Goal: Information Seeking & Learning: Compare options

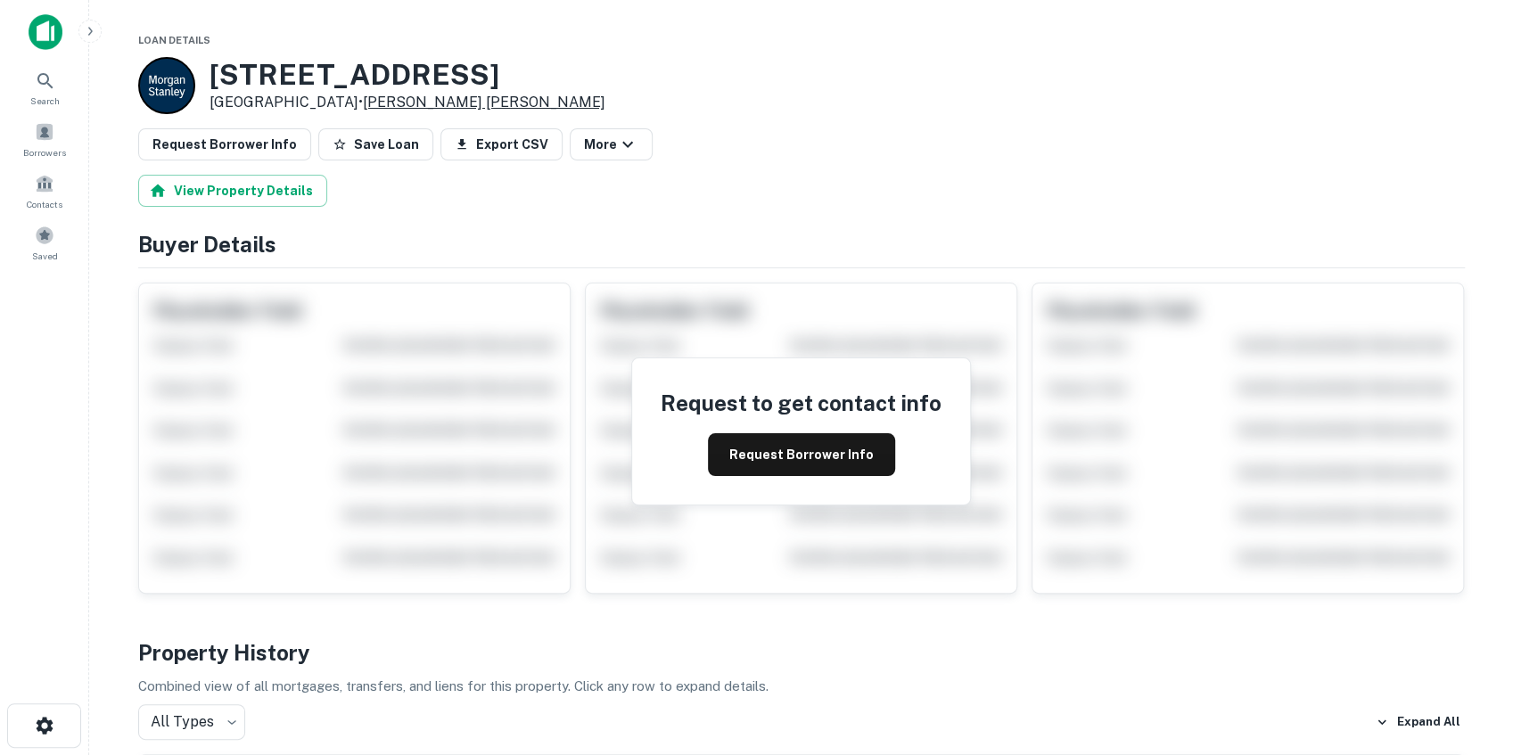
click at [415, 105] on link "Morgan Stanley" at bounding box center [484, 102] width 243 height 17
click at [416, 104] on link "Goldman Sachs" at bounding box center [484, 102] width 243 height 17
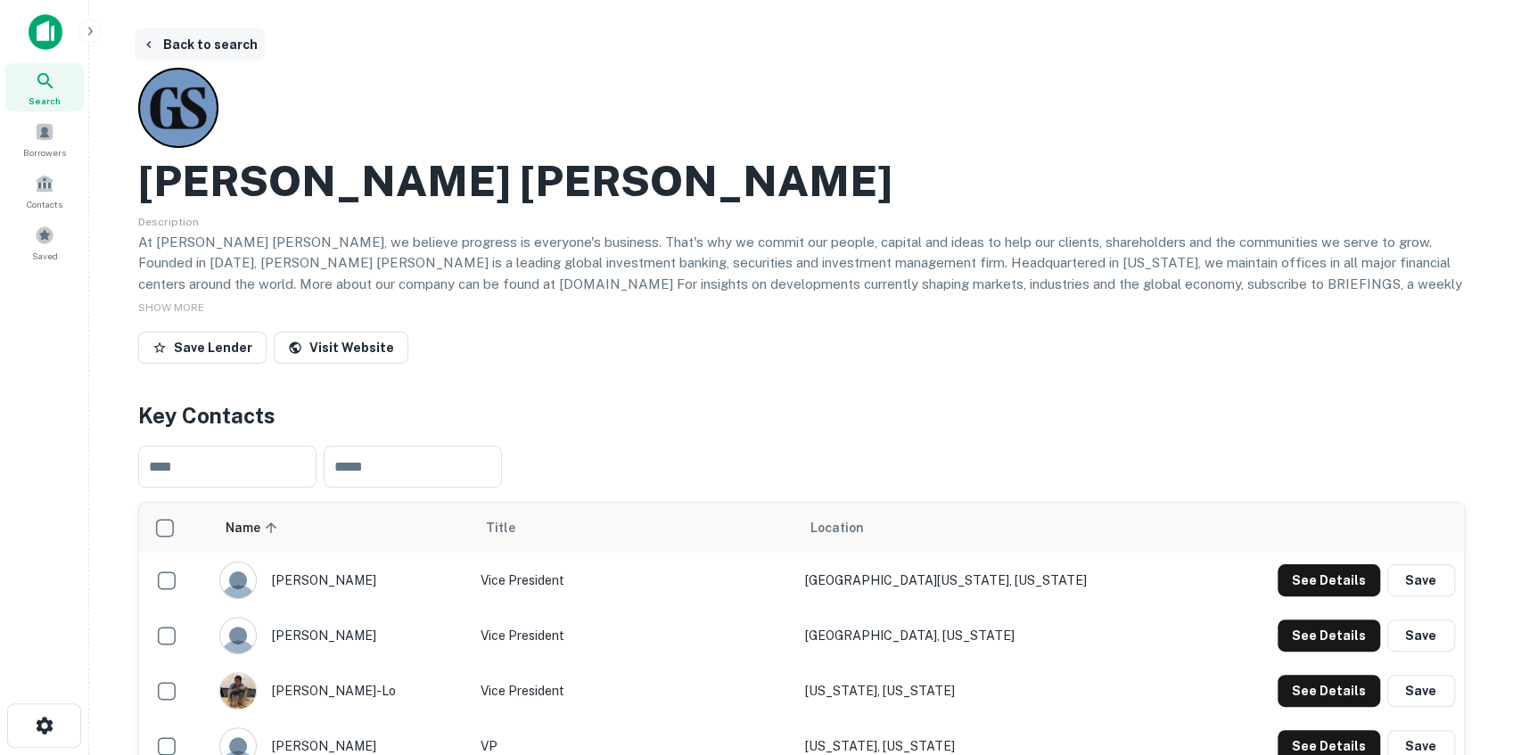
click at [151, 46] on icon "button" at bounding box center [149, 44] width 14 height 14
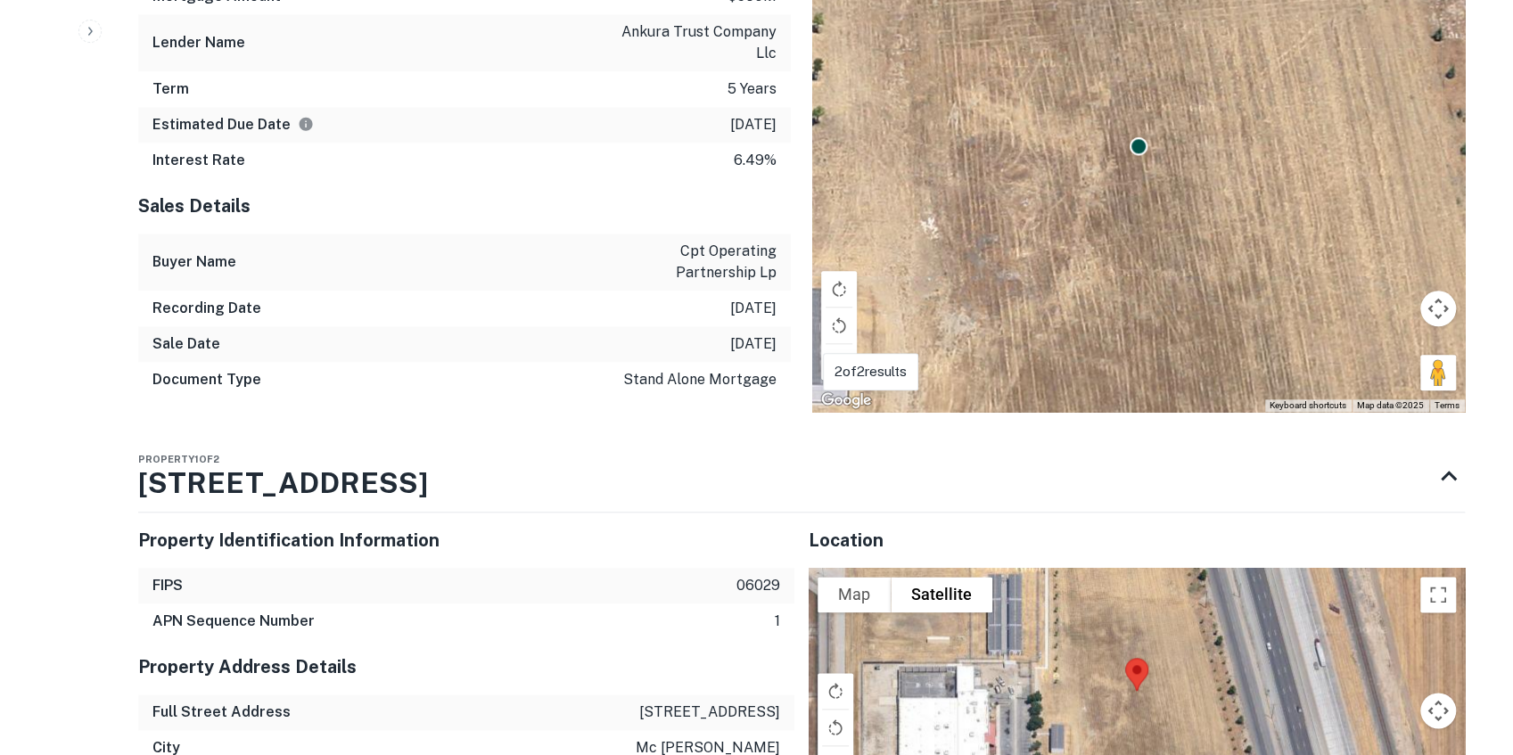
scroll to position [950, 0]
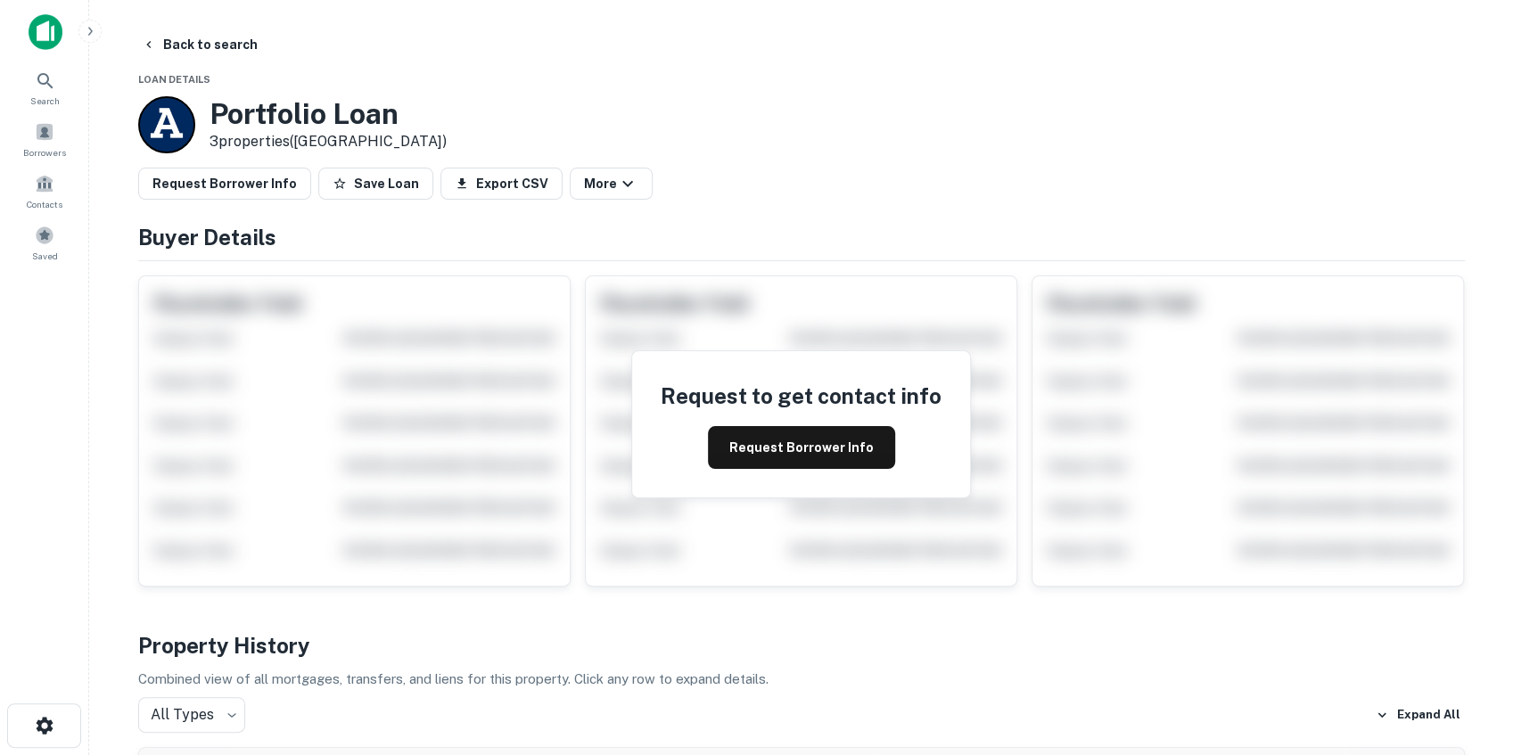
scroll to position [59, 0]
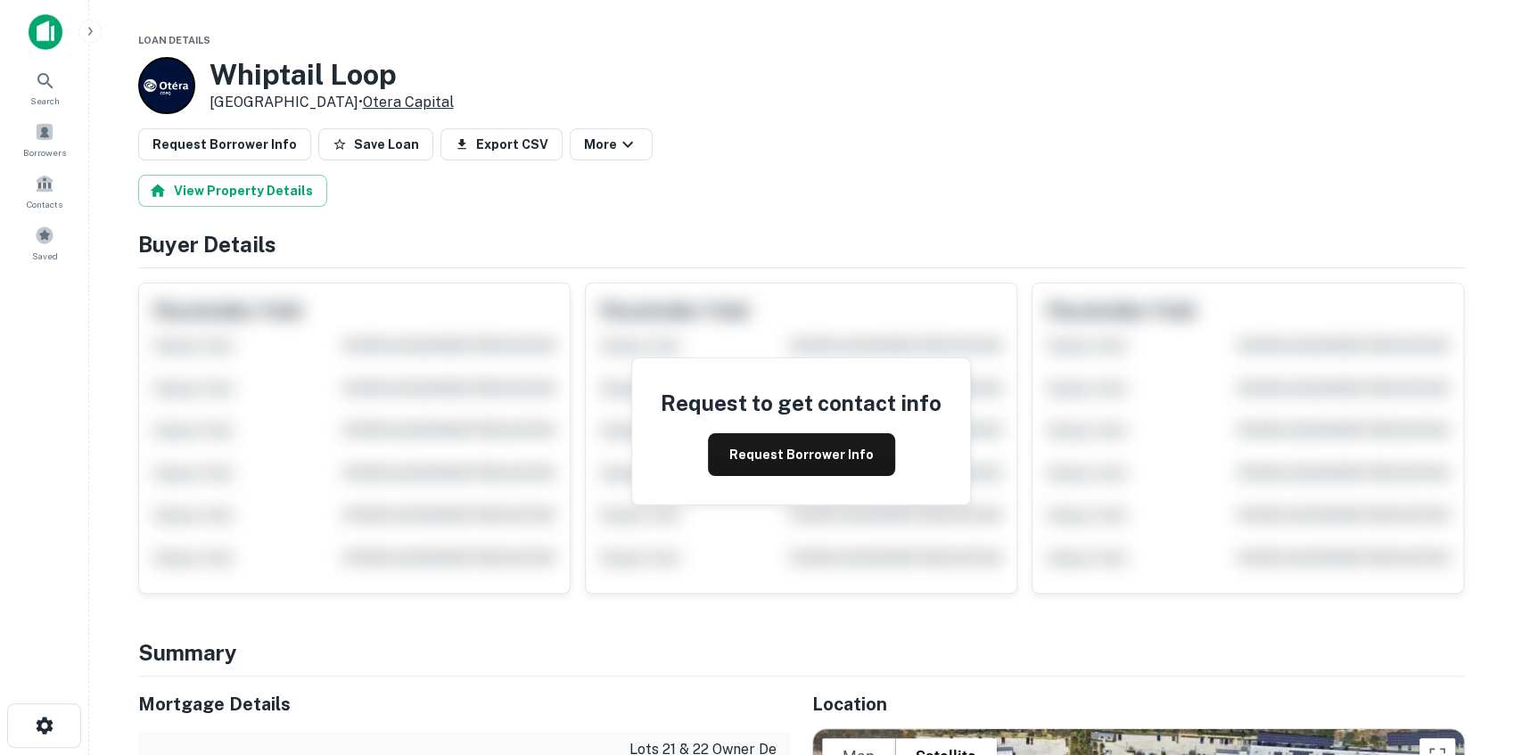
click at [383, 100] on link "Otera Capital" at bounding box center [408, 102] width 91 height 17
